Goal: Task Accomplishment & Management: Manage account settings

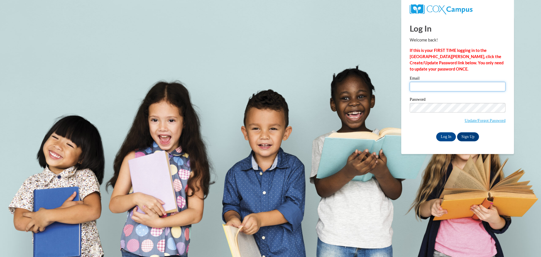
click at [435, 84] on input "Email" at bounding box center [458, 87] width 96 height 10
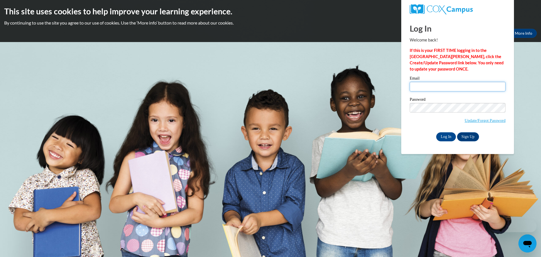
type input "[PERSON_NAME][EMAIL_ADDRESS][PERSON_NAME][DOMAIN_NAME]"
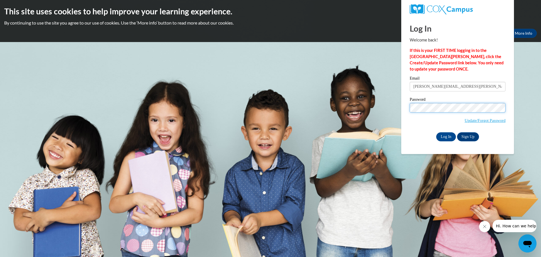
click at [436, 132] on input "Log In" at bounding box center [446, 136] width 20 height 9
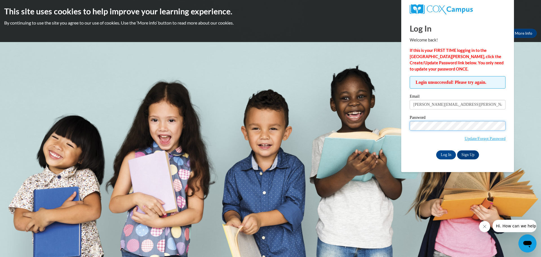
click at [436, 150] on input "Log In" at bounding box center [446, 154] width 20 height 9
